Goal: Information Seeking & Learning: Find contact information

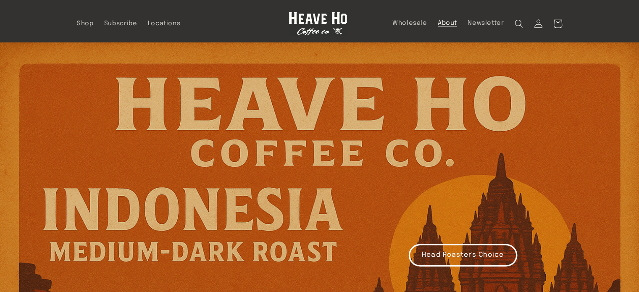
click at [453, 24] on span "About" at bounding box center [447, 23] width 19 height 8
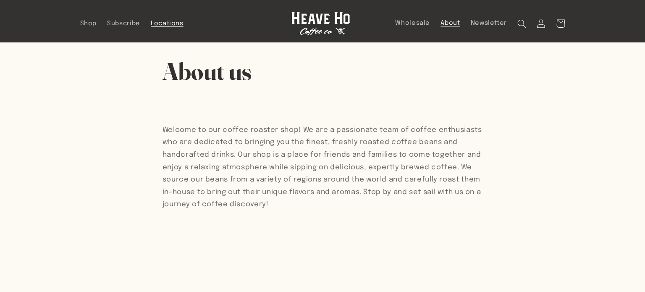
click at [162, 26] on span "Locations" at bounding box center [167, 24] width 33 height 8
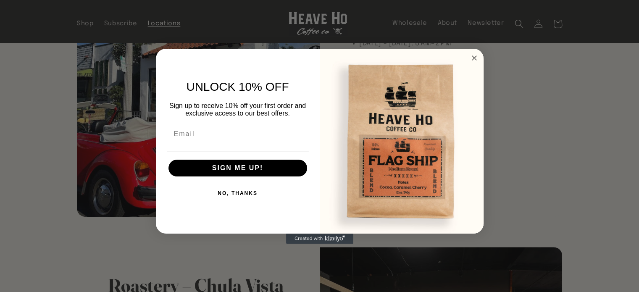
scroll to position [168, 0]
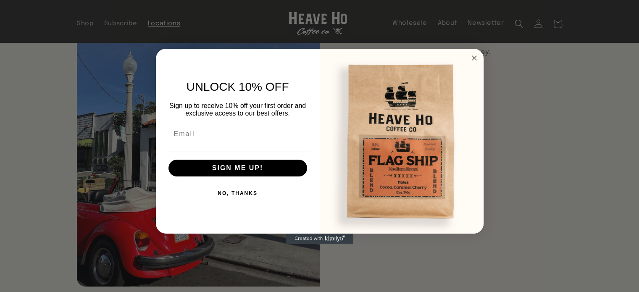
click at [477, 57] on circle "Close dialog" at bounding box center [474, 58] width 10 height 10
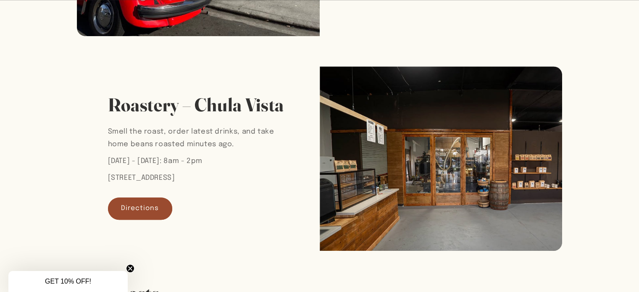
scroll to position [420, 0]
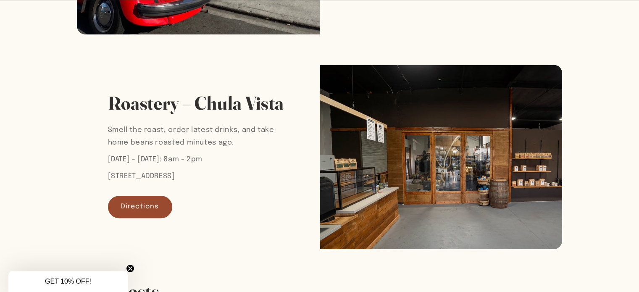
drag, startPoint x: 108, startPoint y: 199, endPoint x: 244, endPoint y: 196, distance: 136.2
click at [244, 183] on p "2240 Main St #1, Chula Vista, CA 91911" at bounding box center [198, 176] width 181 height 13
copy p "2240 Main St #1, Chula Vista, CA 91911"
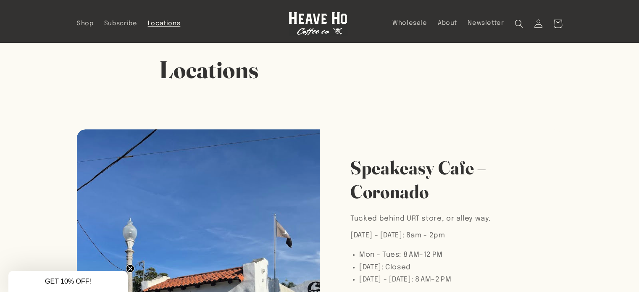
scroll to position [0, 0]
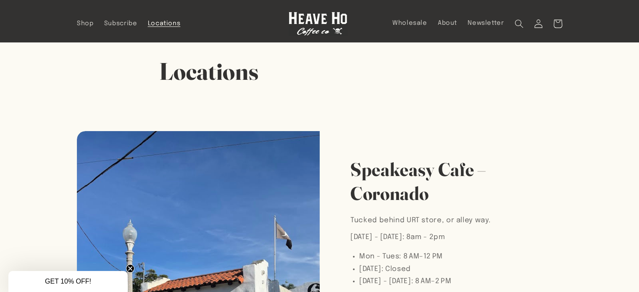
click at [300, 18] on img at bounding box center [318, 24] width 59 height 24
